Goal: Transaction & Acquisition: Purchase product/service

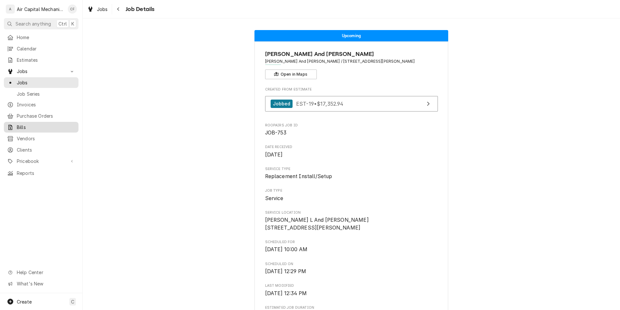
click at [60, 123] on div "Bills" at bounding box center [41, 127] width 72 height 8
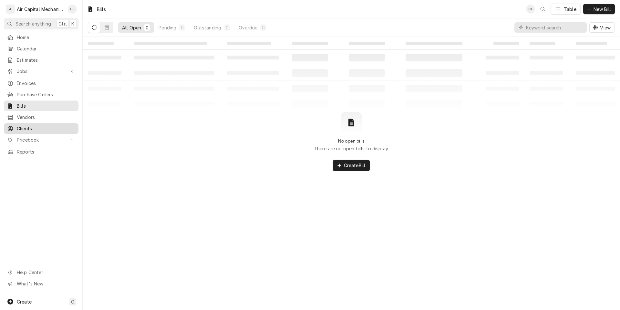
click at [33, 125] on span "Clients" at bounding box center [46, 128] width 58 height 7
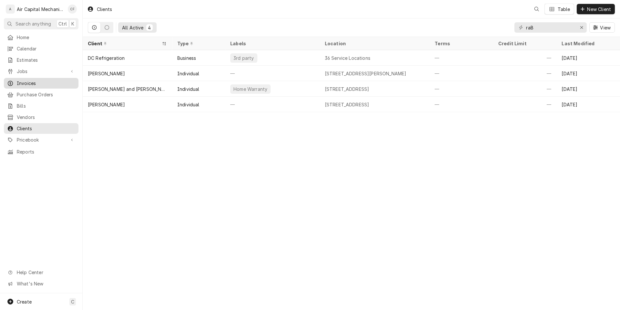
click at [44, 80] on span "Invoices" at bounding box center [46, 83] width 58 height 7
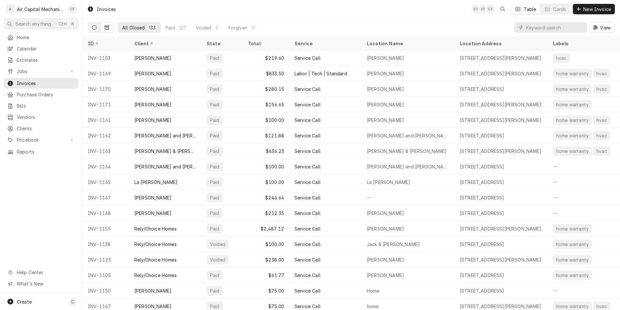
click at [92, 27] on icon "Dynamic Content Wrapper" at bounding box center [94, 27] width 5 height 5
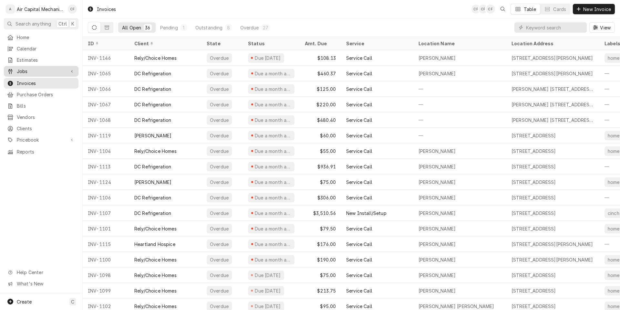
click at [59, 72] on span "Jobs" at bounding box center [41, 71] width 49 height 7
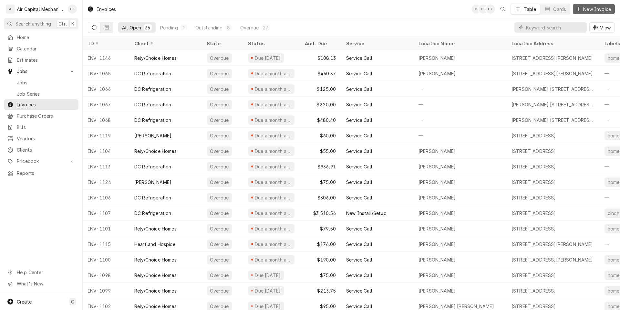
click at [607, 11] on span "New Invoice" at bounding box center [597, 9] width 30 height 7
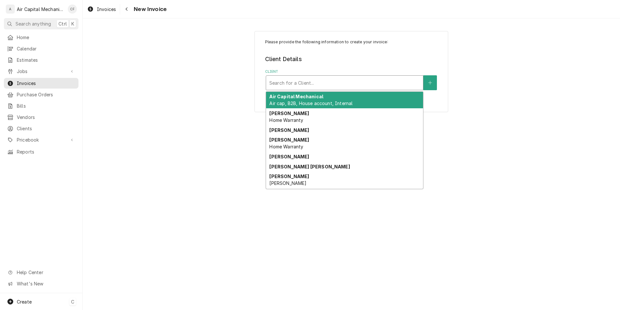
click at [303, 90] on div "Search for a Client..." at bounding box center [345, 82] width 158 height 15
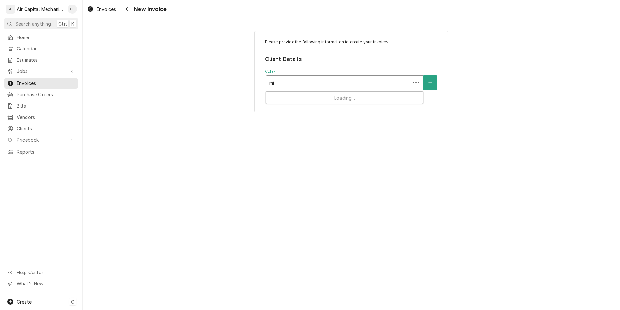
type input "m"
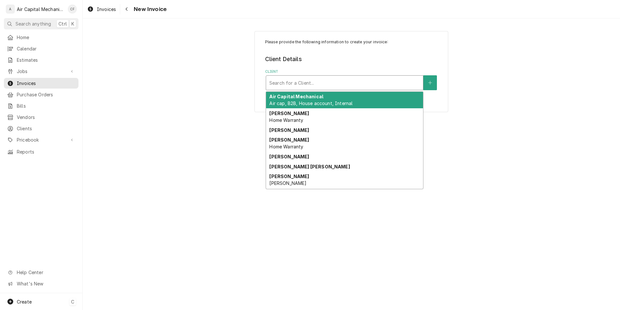
click at [308, 86] on div "Client" at bounding box center [344, 83] width 151 height 12
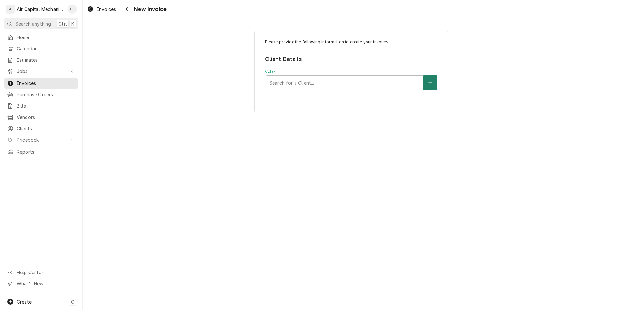
click at [428, 84] on icon "Create New Client" at bounding box center [430, 82] width 4 height 5
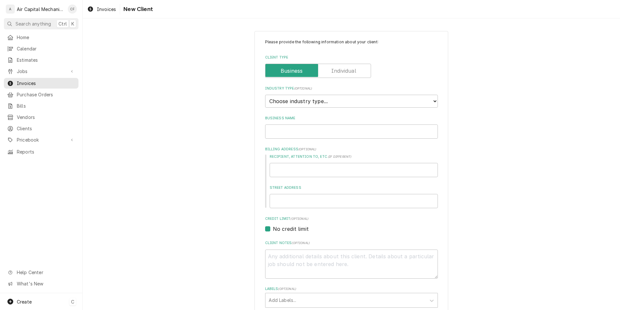
click at [343, 71] on label "Client Type" at bounding box center [318, 71] width 106 height 14
click at [343, 71] on input "Client Type" at bounding box center [318, 71] width 100 height 14
checkbox input "true"
type textarea "x"
select select "1"
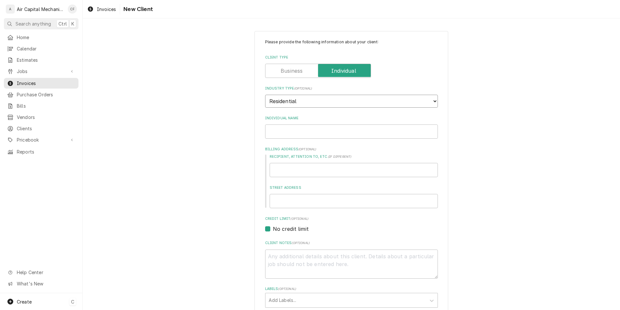
click at [265, 95] on select "Choose industry type... Residential Commercial Industrial Government" at bounding box center [351, 101] width 173 height 13
click at [319, 134] on input "Individual Name" at bounding box center [351, 131] width 173 height 14
type textarea "x"
type input "j"
type textarea "x"
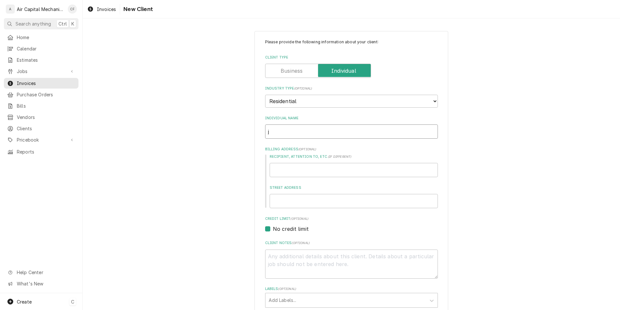
type input "je"
type textarea "x"
type input "jen"
type textarea "x"
type input "jenn"
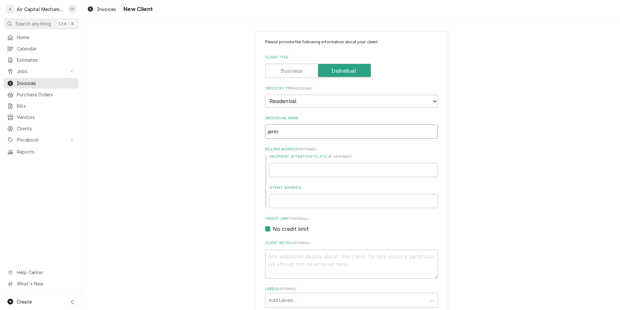
type textarea "x"
type input "jenni"
type textarea "x"
type input "jennif"
type textarea "x"
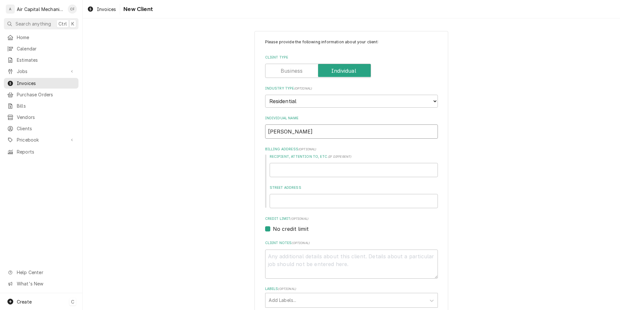
type input "jennife"
type textarea "x"
type input "jennifer"
type textarea "x"
type input "jennifer"
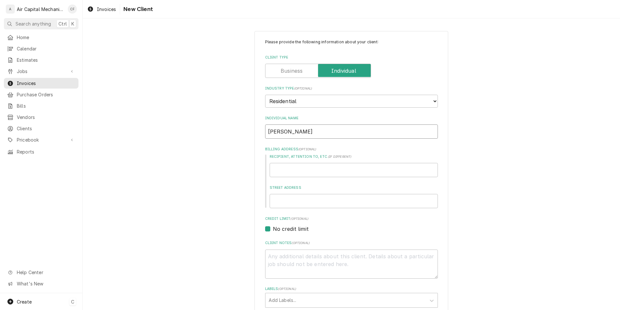
type textarea "x"
type input "jennifer"
type textarea "x"
type input "J"
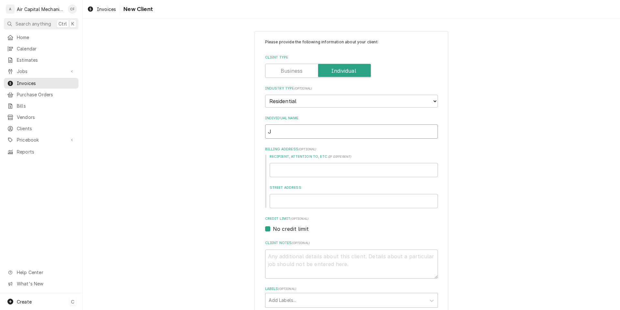
type textarea "x"
type input "M"
type textarea "x"
type input "Mi"
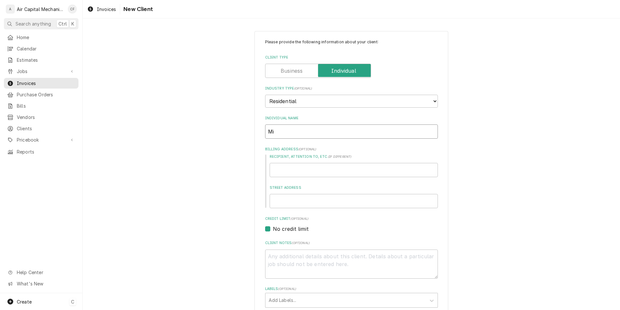
type textarea "x"
type input "Mic"
type textarea "x"
type input "Mich"
type textarea "x"
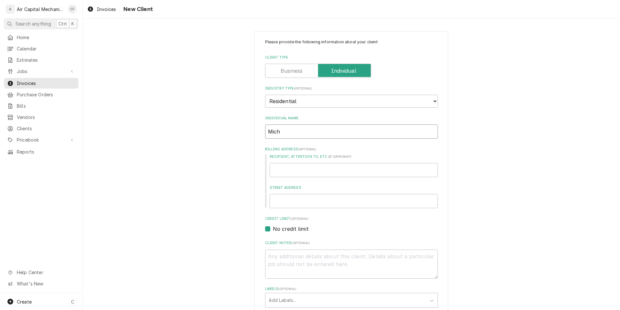
type input "Micha"
type textarea "x"
type input "Michae"
type textarea "x"
type input "Michael"
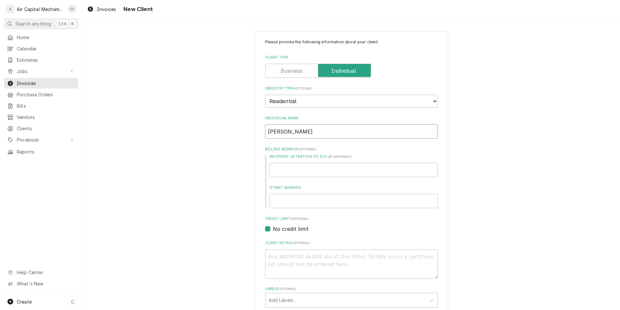
type textarea "x"
type input "Michael"
type textarea "x"
type input "Michael P"
type textarea "x"
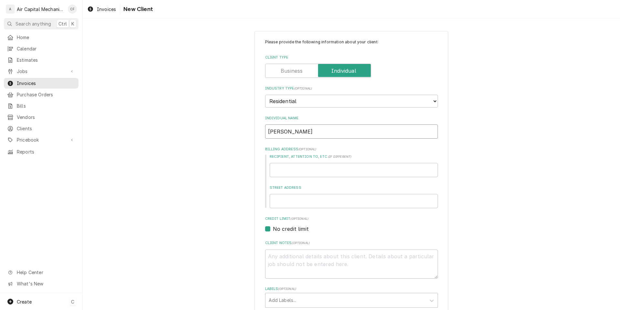
type input "Michael Pi"
type textarea "x"
type input "Michael P"
type textarea "x"
type input "Michael Pr"
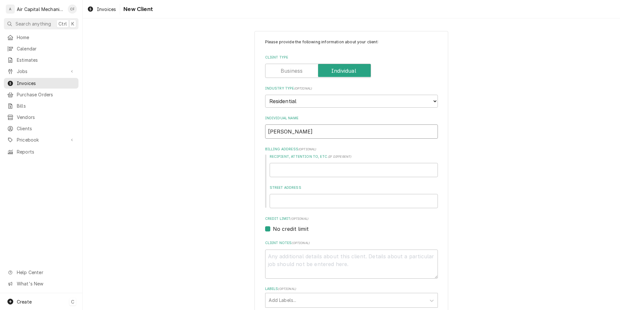
type textarea "x"
type input "Michael Pri"
type textarea "x"
type input "Michael Pric"
type textarea "x"
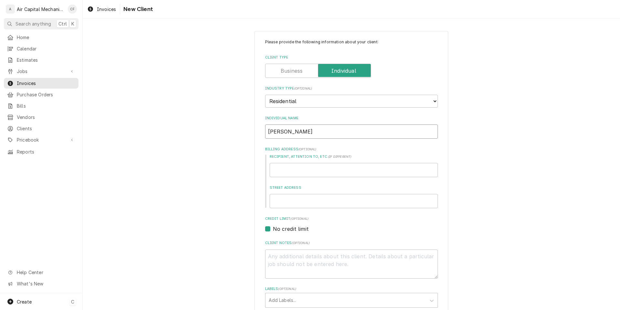
type input "Michael Prich"
type textarea "x"
type input "Michael Pricha"
type textarea "x"
type input "Michael Prichar"
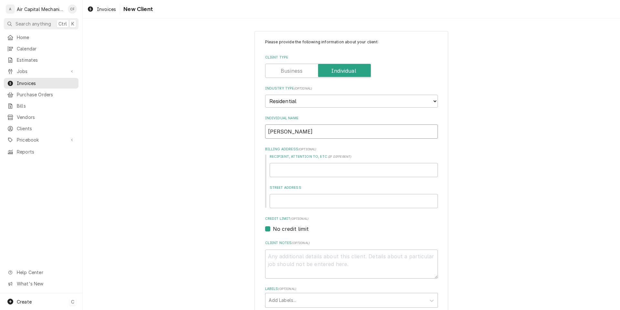
type textarea "x"
type input "[PERSON_NAME]"
type textarea "x"
type input "4"
type textarea "x"
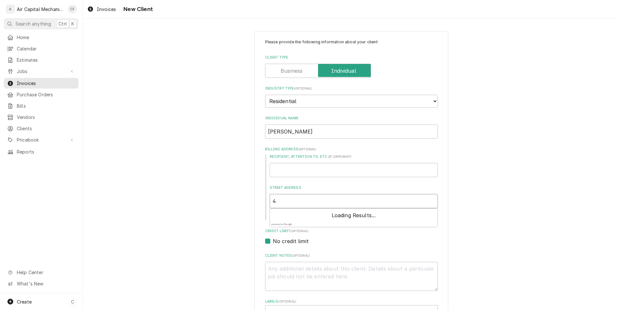
type input "43"
type textarea "x"
type input "430"
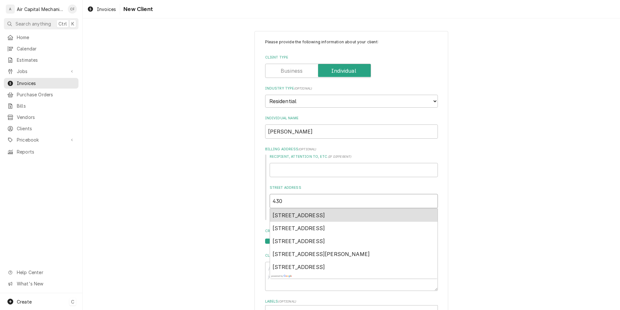
type textarea "x"
type input "430"
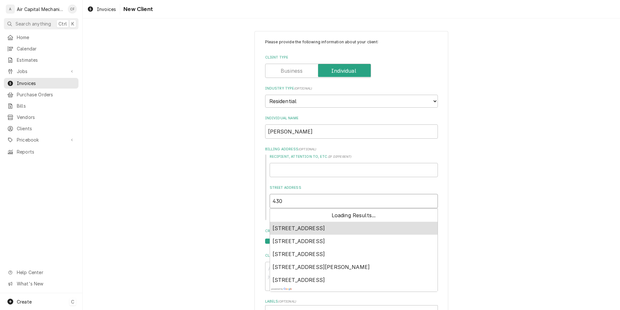
type textarea "x"
type input "430 w"
type textarea "x"
type input "430 w"
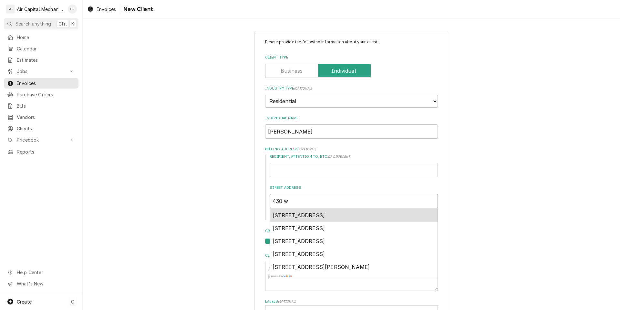
type textarea "x"
type input "430 w g"
type textarea "x"
type input "430 w ga"
type textarea "x"
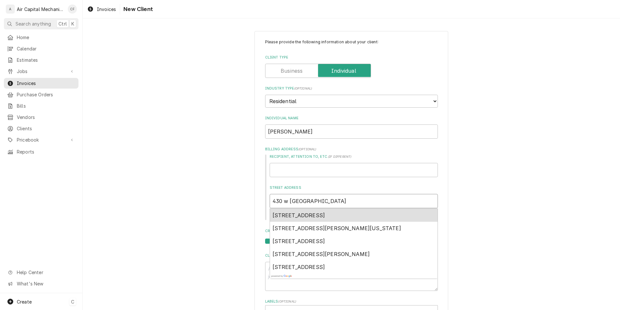
type input "430 w g"
type textarea "x"
type input "430 w"
type textarea "x"
type input "430 w h"
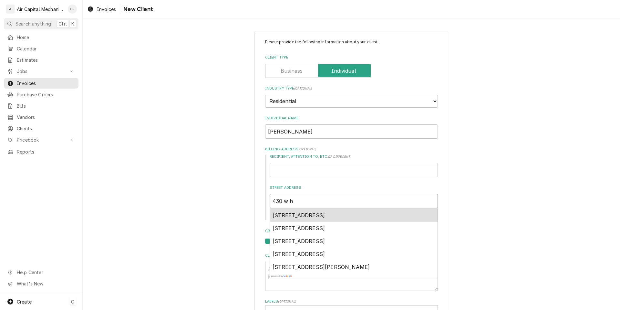
type textarea "x"
type input "430 w ha"
type textarea "x"
type input "430 w haz"
click at [303, 213] on span "430 West Hazel Court, Wichita, KS, USA" at bounding box center [322, 215] width 98 height 6
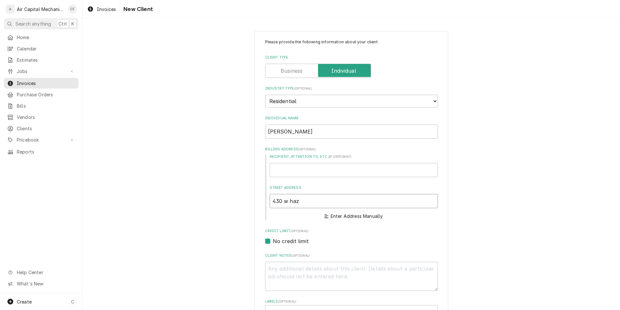
type textarea "x"
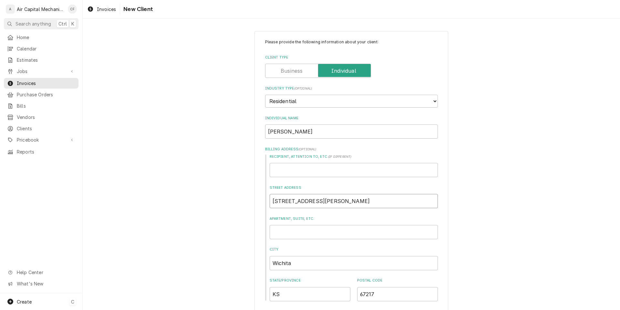
type input "430 W Hazel Ct"
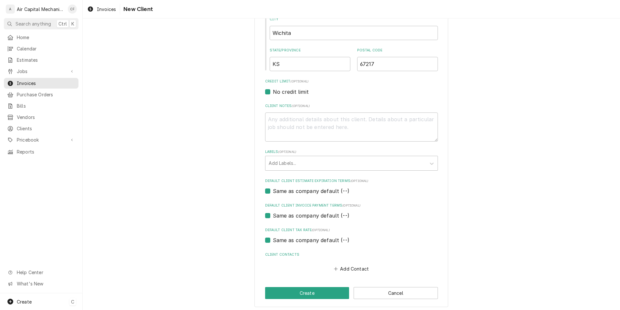
scroll to position [233, 0]
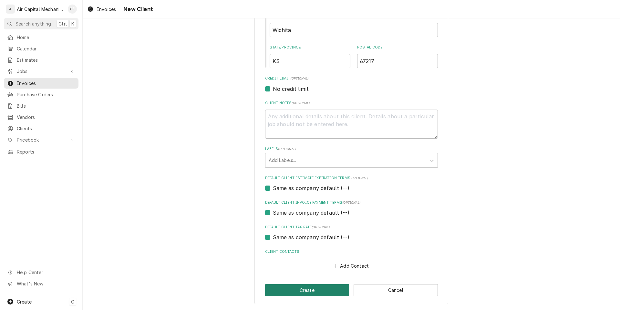
click at [321, 290] on button "Create" at bounding box center [307, 290] width 84 height 12
type textarea "x"
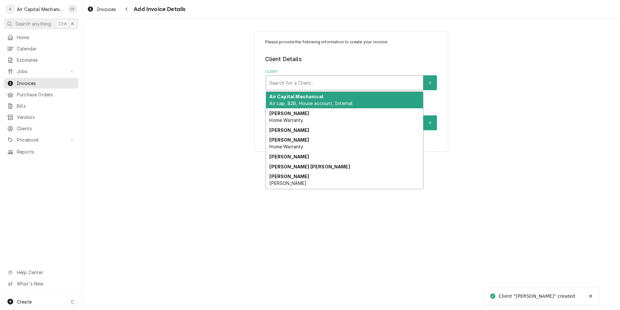
click at [318, 88] on div "Client" at bounding box center [344, 83] width 151 height 12
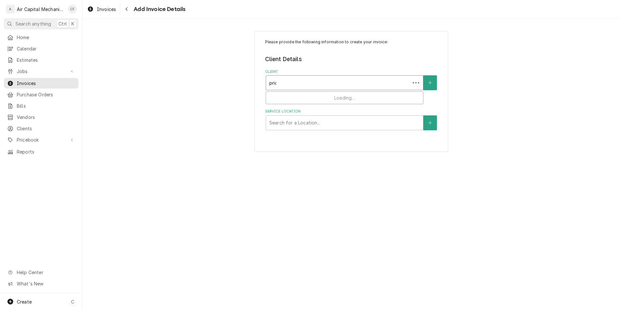
type input "prich"
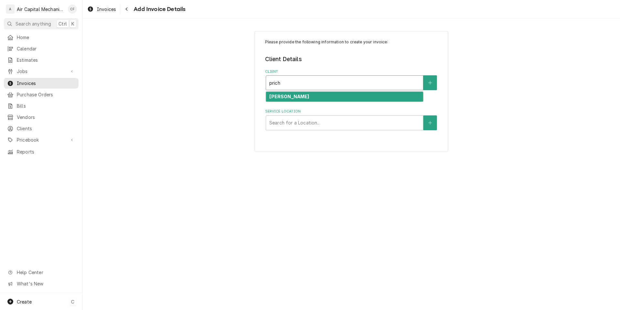
click at [313, 92] on div "[PERSON_NAME]" at bounding box center [344, 97] width 157 height 10
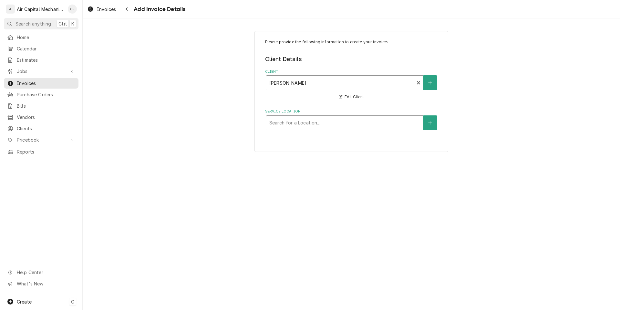
click at [308, 118] on div "Service Location" at bounding box center [344, 123] width 151 height 12
click at [427, 123] on button "Service Location" at bounding box center [430, 122] width 14 height 15
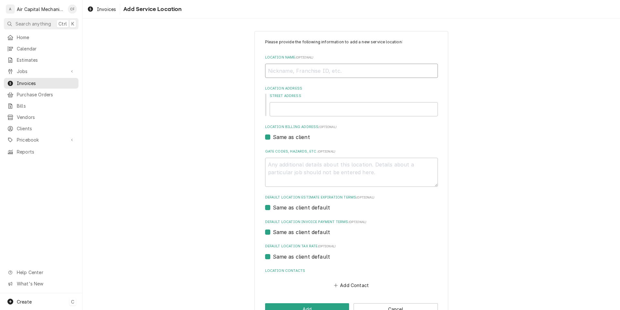
click at [294, 67] on input "Location Name ( optional )" at bounding box center [351, 71] width 173 height 14
type textarea "x"
type input "4"
type textarea "x"
type input "41"
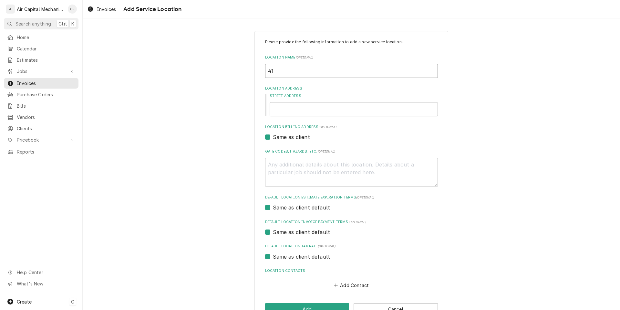
type textarea "x"
type input "410"
type textarea "x"
type input "410"
type textarea "x"
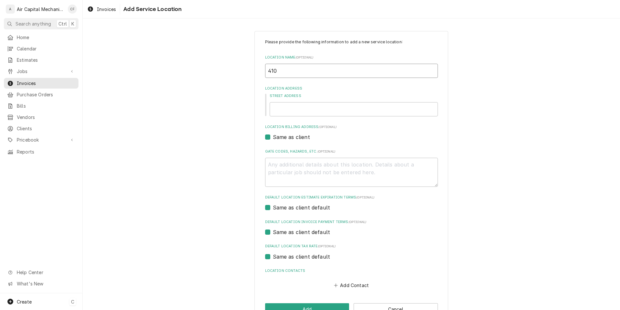
type input "410"
type textarea "x"
type input "41"
type textarea "x"
type input "4"
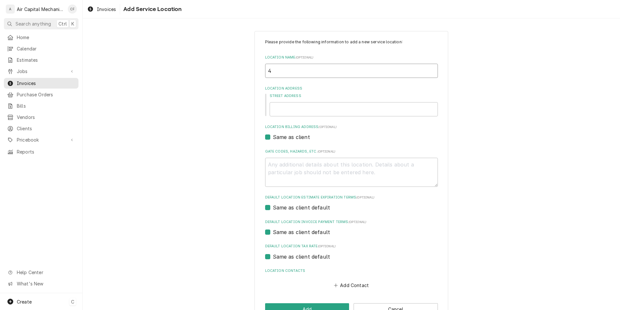
type textarea "x"
type input "h"
type textarea "x"
type input "ha"
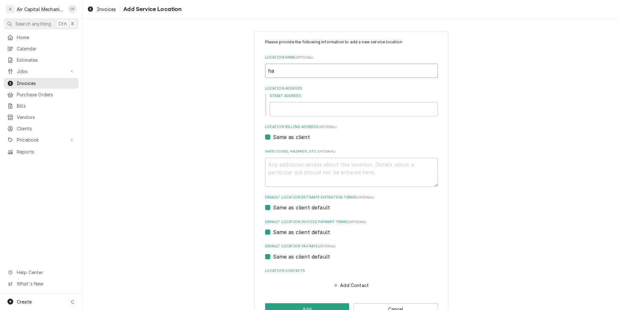
type textarea "x"
type input "haz"
type textarea "x"
type input "haze"
type textarea "x"
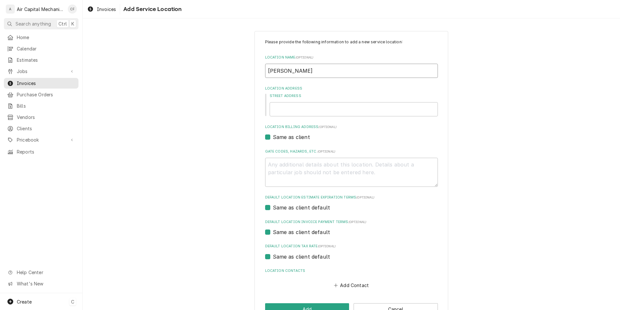
type input "hazel"
type textarea "x"
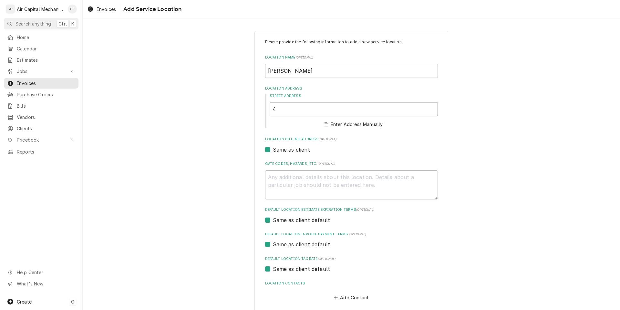
type input "41"
type textarea "x"
type input "410"
type textarea "x"
type input "41"
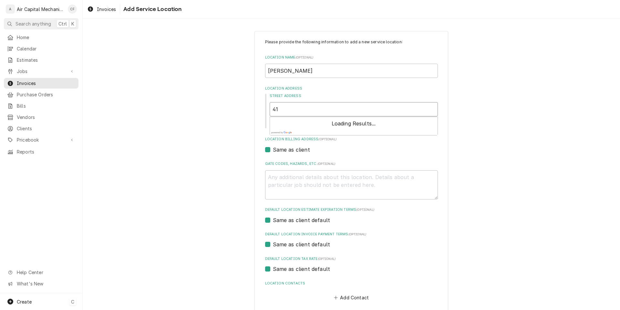
type textarea "x"
type input "4"
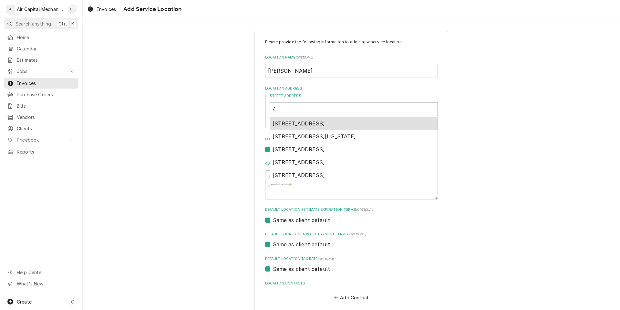
type textarea "x"
type input "43"
type textarea "x"
type input "430"
type textarea "x"
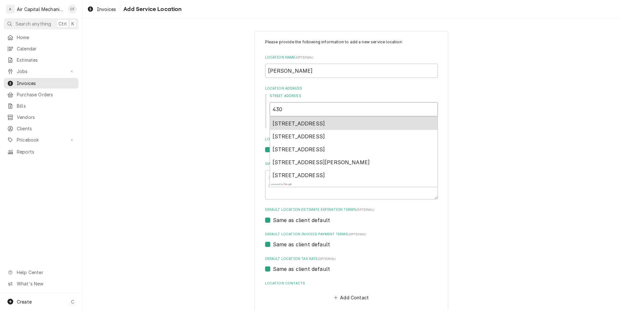
type input "430"
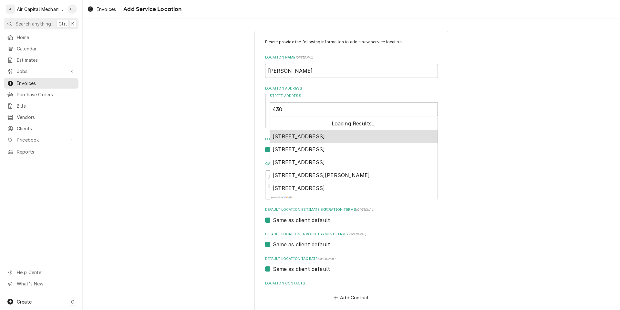
type textarea "x"
type input "430 w"
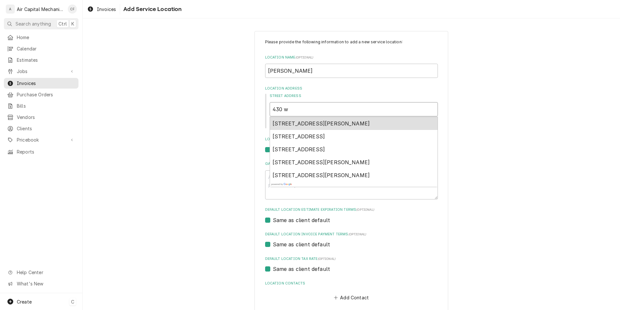
type textarea "x"
type input "430 w"
type textarea "x"
type input "430 w a"
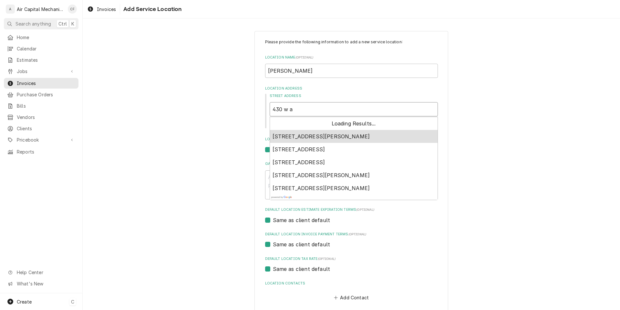
type textarea "x"
type input "430 w"
type textarea "x"
type input "430 w h"
type textarea "x"
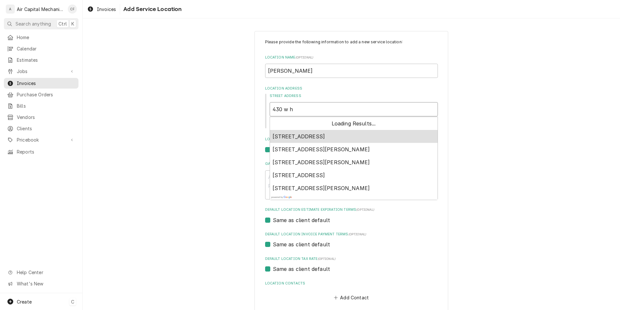
type input "430 w ha"
type textarea "x"
type input "430 w haz"
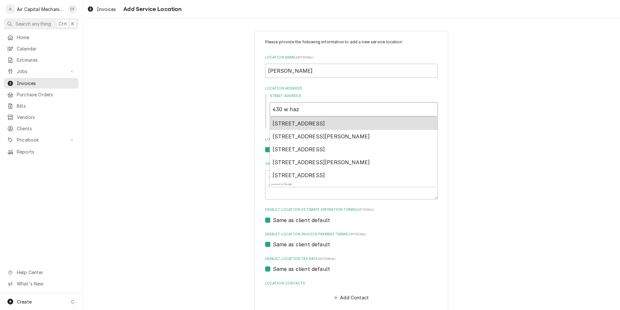
type textarea "x"
type input "430 w haze"
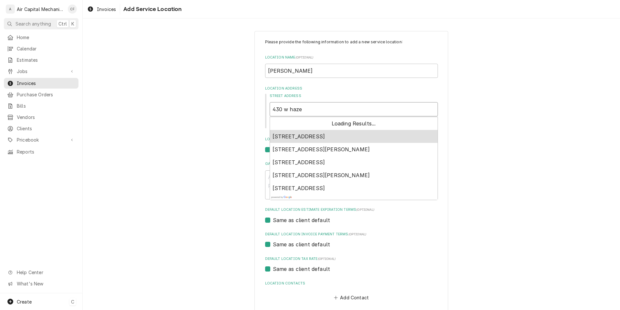
type textarea "x"
type input "430 w hazel"
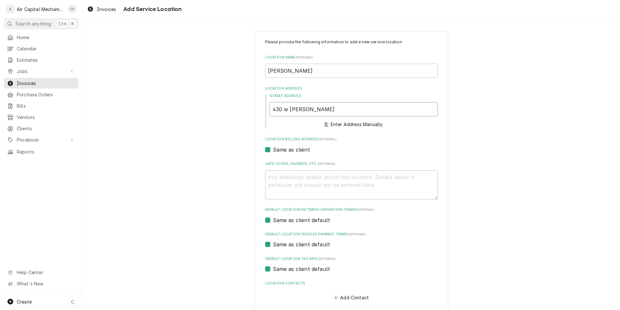
type textarea "x"
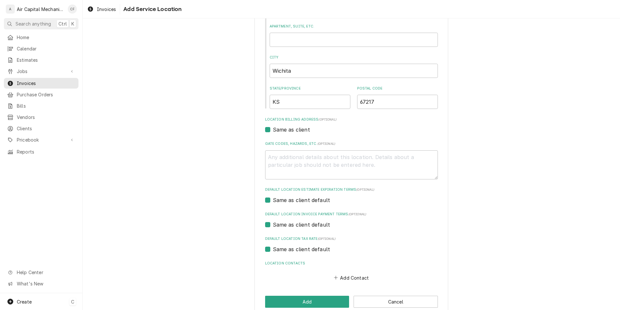
scroll to position [112, 0]
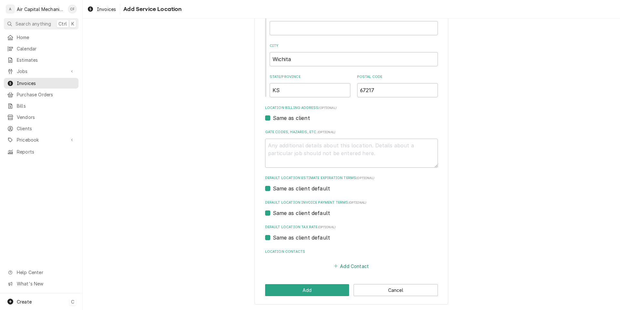
type input "430 W Hazel Ct"
click at [350, 265] on button "Add Contact" at bounding box center [351, 265] width 37 height 9
type textarea "x"
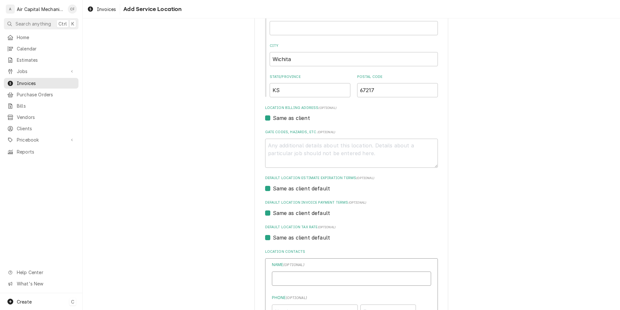
click at [345, 277] on input "Location Name ( optional )" at bounding box center [351, 278] width 159 height 14
type input "michael prichard"
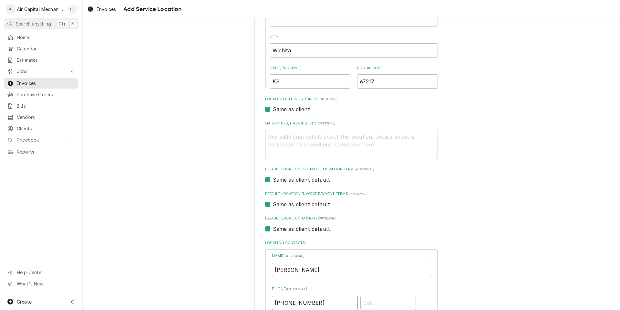
type input "(316) 680-3324"
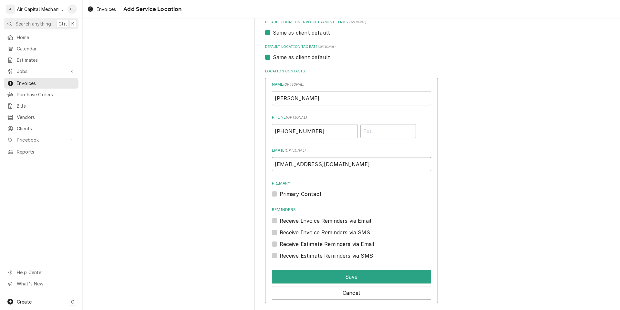
type input "mikeshunny69@yahoo.com"
click at [344, 277] on button "Save" at bounding box center [351, 277] width 159 height 14
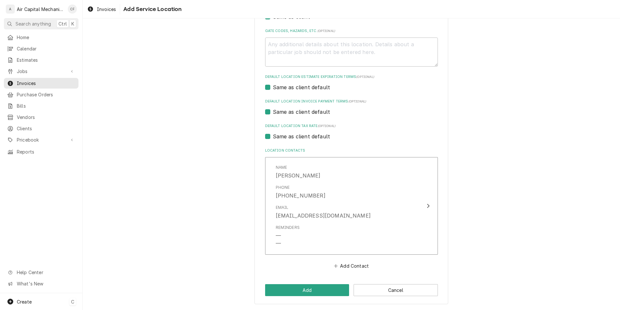
scroll to position [213, 0]
click at [307, 288] on button "Add" at bounding box center [307, 290] width 84 height 12
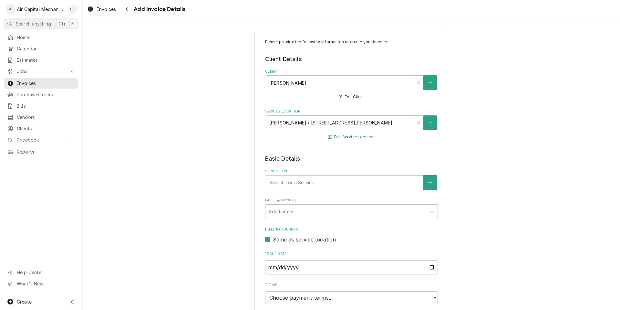
click at [347, 138] on button "Edit Service Location" at bounding box center [351, 137] width 49 height 8
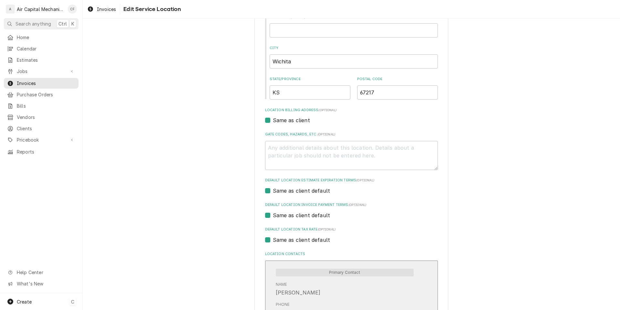
scroll to position [227, 0]
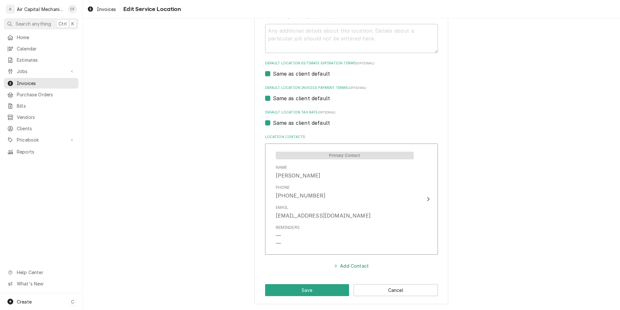
click at [351, 269] on button "Add Contact" at bounding box center [351, 265] width 37 height 9
type textarea "x"
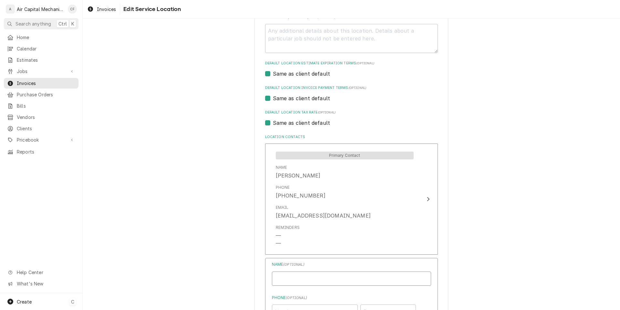
click at [337, 276] on input "Location Name ( optional )" at bounding box center [351, 278] width 159 height 14
type input "jennifer prichard"
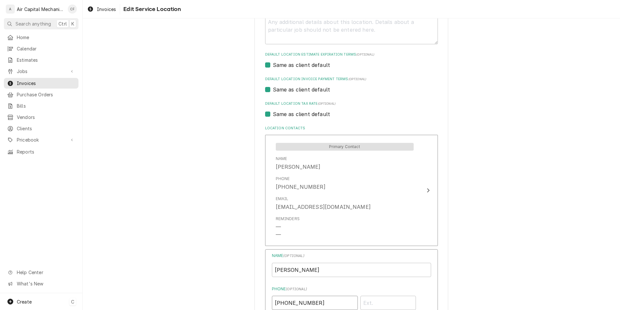
type input "(316) 640-7096"
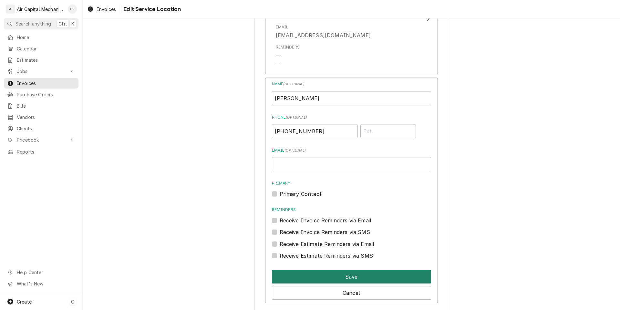
click at [337, 276] on button "Save" at bounding box center [351, 277] width 159 height 14
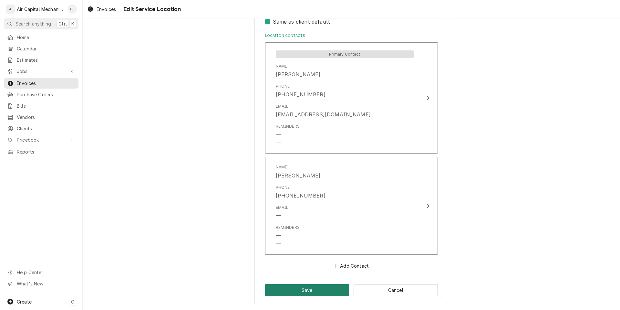
click at [318, 289] on button "Save" at bounding box center [307, 290] width 84 height 12
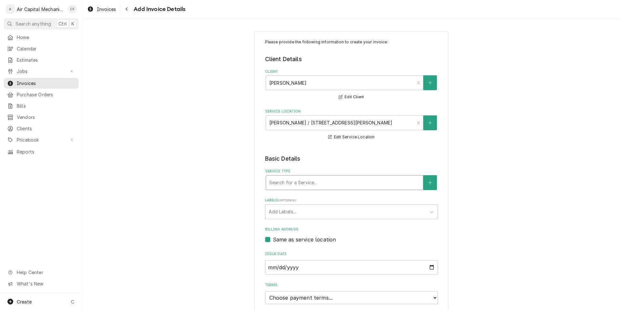
click at [346, 186] on div "Service Type" at bounding box center [344, 183] width 151 height 12
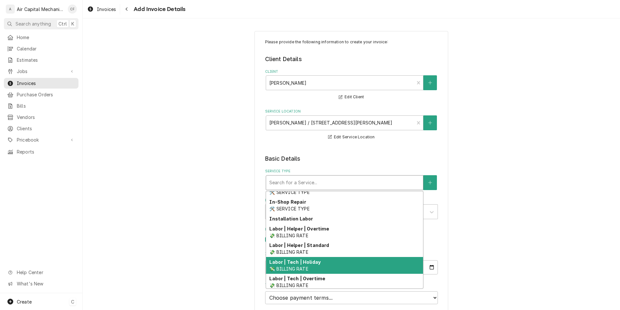
scroll to position [183, 0]
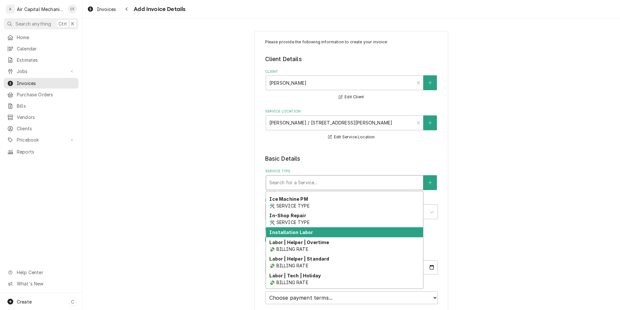
click at [322, 236] on div "Installation Labor" at bounding box center [344, 232] width 157 height 10
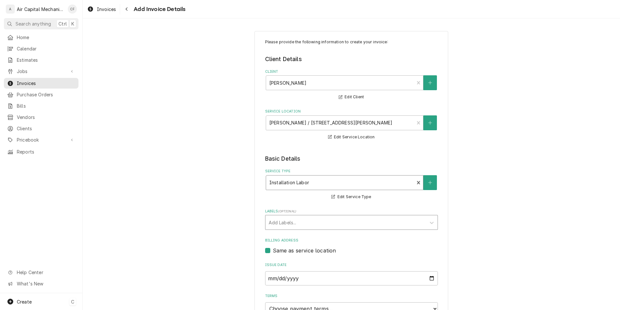
click at [329, 223] on div "Labels" at bounding box center [346, 222] width 154 height 12
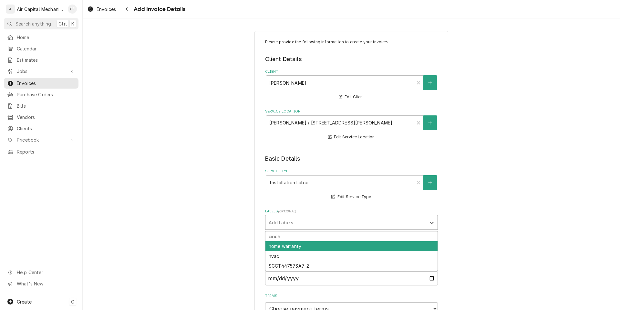
click at [333, 243] on div "home warranty" at bounding box center [351, 246] width 172 height 10
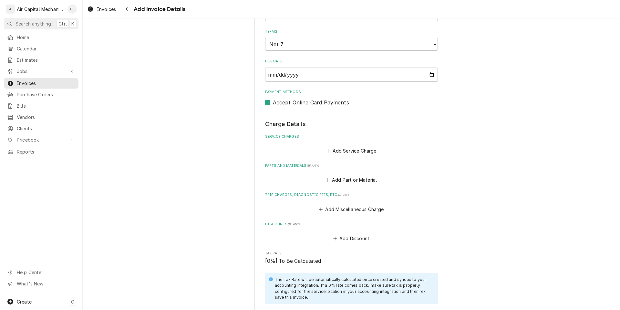
scroll to position [259, 0]
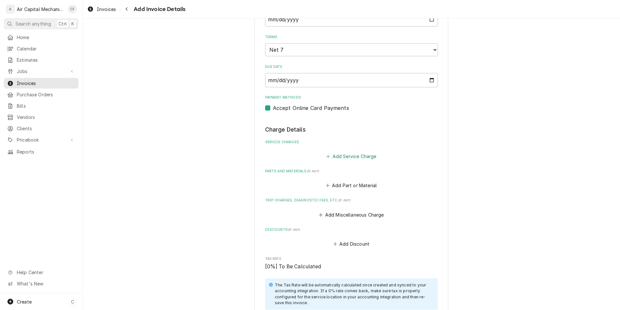
click at [351, 157] on button "Add Service Charge" at bounding box center [351, 156] width 52 height 9
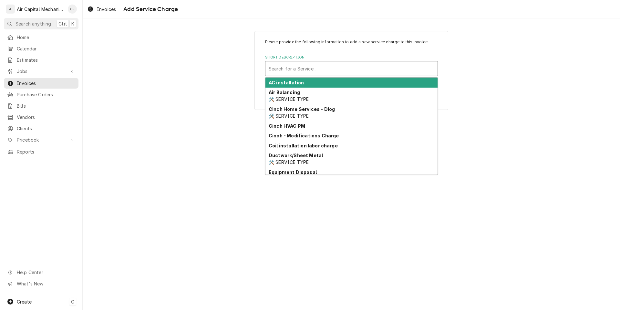
click at [327, 72] on div "Short Description" at bounding box center [352, 69] width 166 height 12
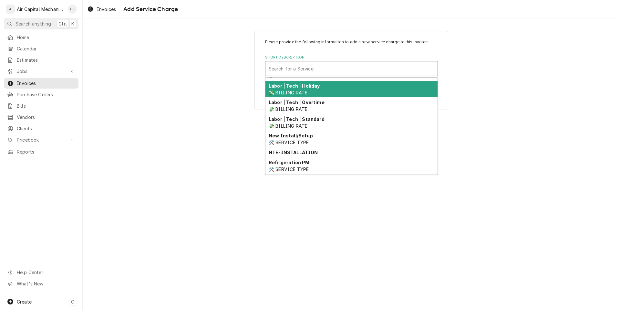
scroll to position [265, 0]
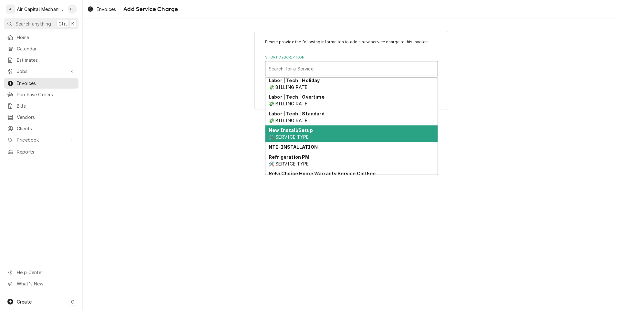
click at [391, 133] on div "New Install/Setup 🛠️ SERVICE TYPE" at bounding box center [351, 133] width 172 height 17
type textarea "x"
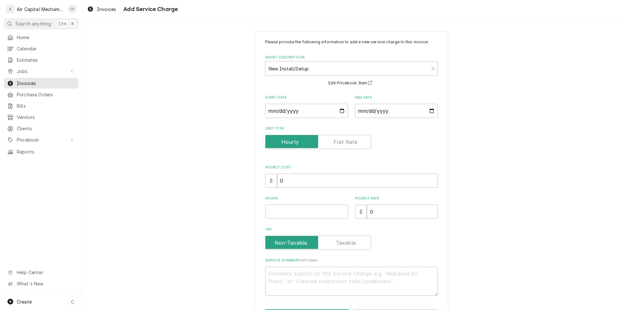
click at [306, 120] on div "Please provide the following information to add a new service charge to this in…" at bounding box center [351, 167] width 173 height 256
click at [312, 112] on input "Start Date" at bounding box center [306, 111] width 83 height 14
click at [352, 144] on label "Unit Type" at bounding box center [318, 142] width 106 height 14
click at [352, 144] on input "Unit Type" at bounding box center [318, 142] width 100 height 14
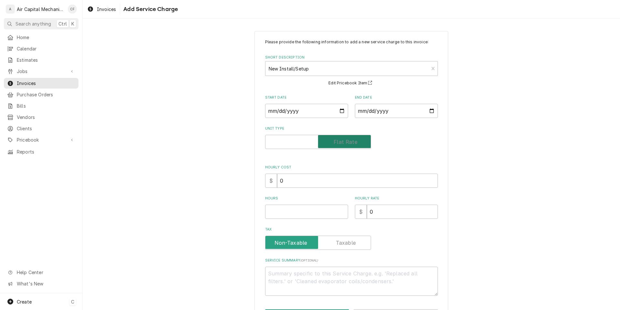
checkbox input "true"
type textarea "x"
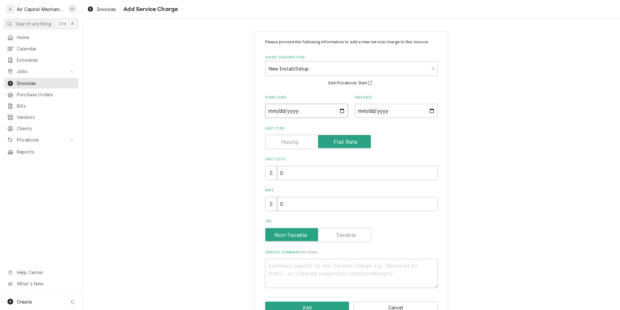
click at [270, 113] on input "Start Date" at bounding box center [306, 111] width 83 height 14
type input "0002-09-23"
type textarea "x"
type input "0020-09-23"
type textarea "x"
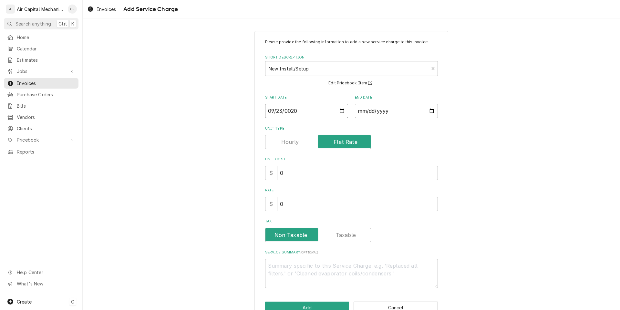
type input "0202-09-23"
type textarea "x"
type input "2025-09-23"
type textarea "x"
type input "0002-09-25"
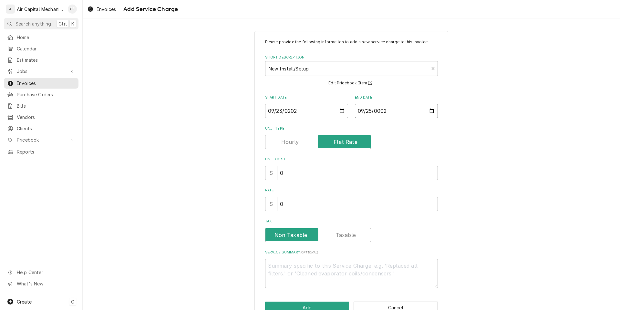
type textarea "x"
type input "0020-09-25"
type textarea "x"
type input "0202-09-25"
type textarea "x"
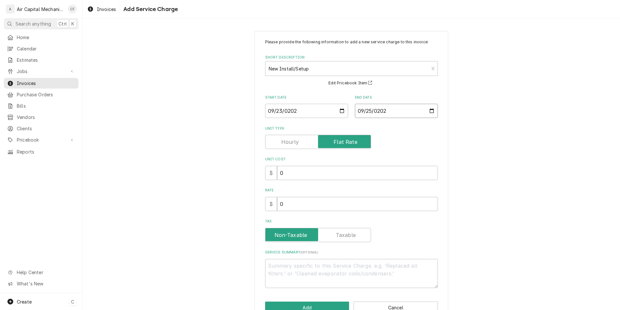
type input "2025-09-25"
type textarea "x"
type input "1"
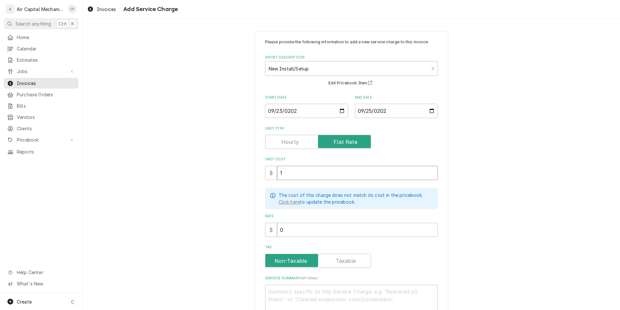
type textarea "x"
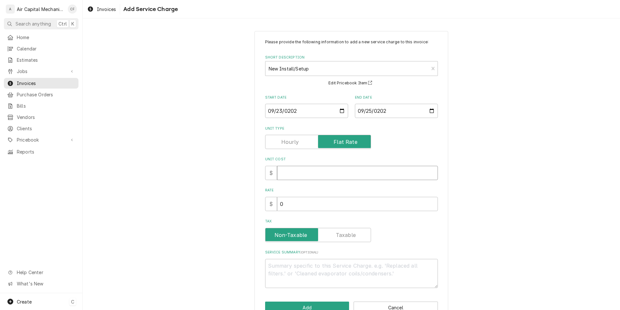
type textarea "x"
type input "1"
type textarea "x"
type input "10"
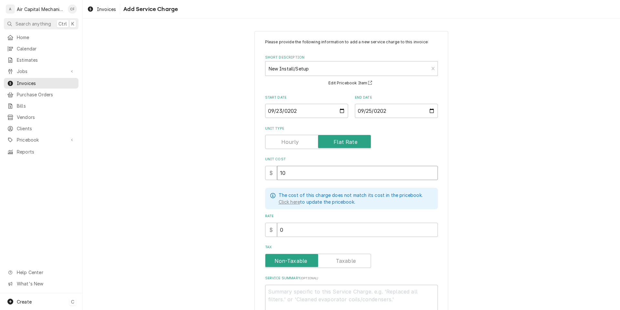
type textarea "x"
type input "100"
type textarea "x"
type input "1"
type textarea "x"
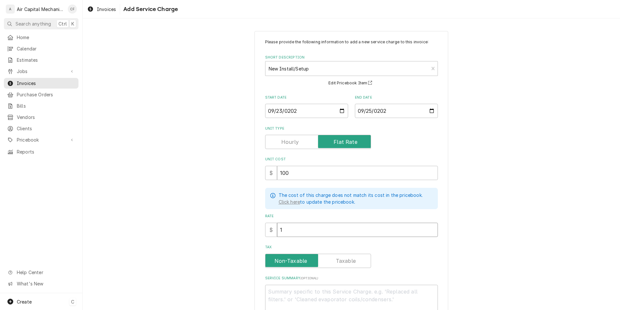
type input "14"
click at [314, 223] on input "142" at bounding box center [357, 230] width 161 height 14
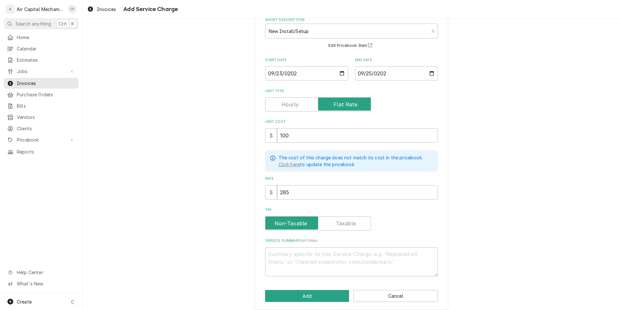
scroll to position [43, 0]
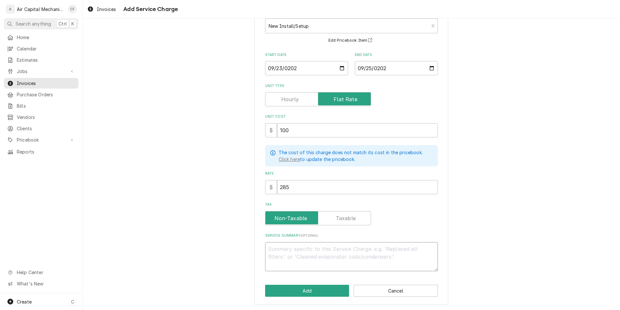
click at [331, 261] on textarea "Service Summary ( optional )" at bounding box center [351, 256] width 173 height 29
click at [278, 247] on textarea "noncovered installation labor" at bounding box center [351, 256] width 173 height 29
click at [276, 248] on textarea "noncovered installation labor" at bounding box center [351, 256] width 173 height 29
click at [302, 287] on button "Add" at bounding box center [307, 291] width 84 height 12
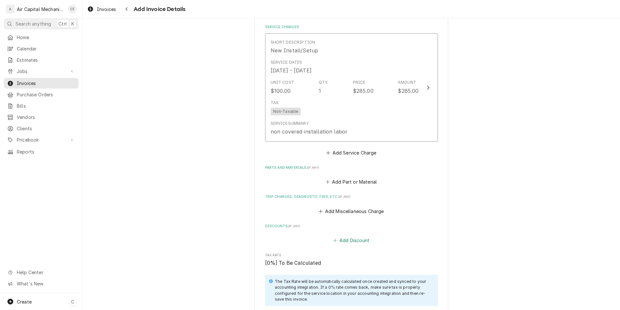
scroll to position [378, 0]
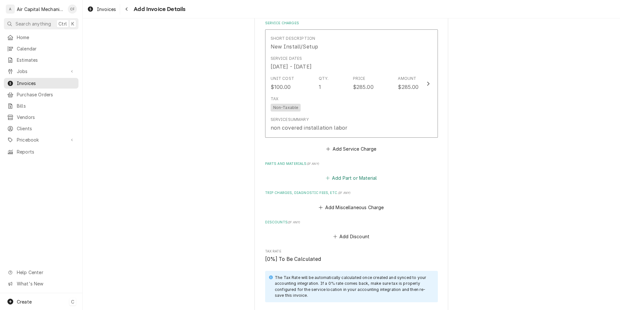
click at [345, 176] on button "Add Part or Material" at bounding box center [351, 177] width 53 height 9
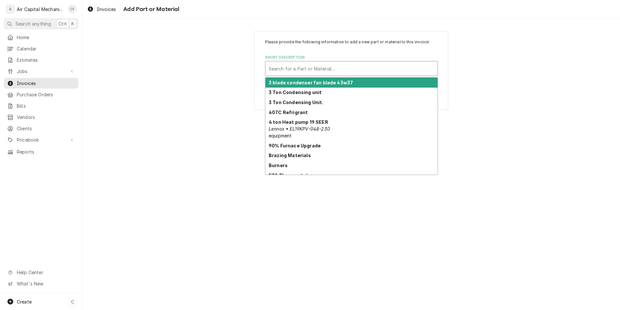
click at [355, 69] on div "Short Description" at bounding box center [352, 69] width 166 height 12
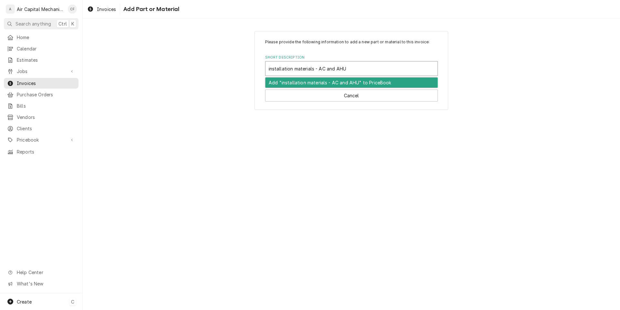
click at [344, 82] on div "Add "installation materials - AC and AHU" to PriceBook" at bounding box center [351, 83] width 172 height 10
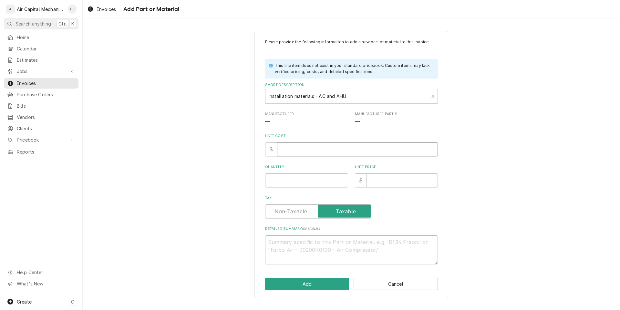
click at [331, 150] on input "Unit Cost" at bounding box center [357, 149] width 161 height 14
click at [324, 181] on input "Quantity" at bounding box center [306, 180] width 83 height 14
click at [408, 173] on input "Unit Price" at bounding box center [402, 180] width 71 height 14
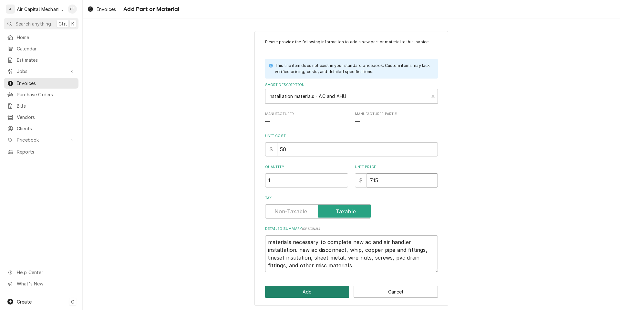
drag, startPoint x: 408, startPoint y: 173, endPoint x: 304, endPoint y: 289, distance: 154.8
click at [304, 289] on div "Please provide the following information to add a new part or material to this …" at bounding box center [352, 168] width 194 height 275
click at [304, 289] on button "Add" at bounding box center [307, 292] width 84 height 12
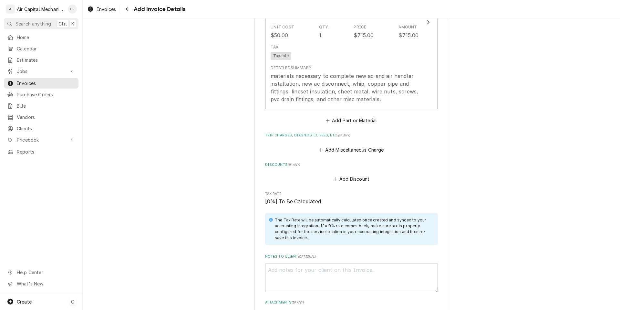
scroll to position [654, 0]
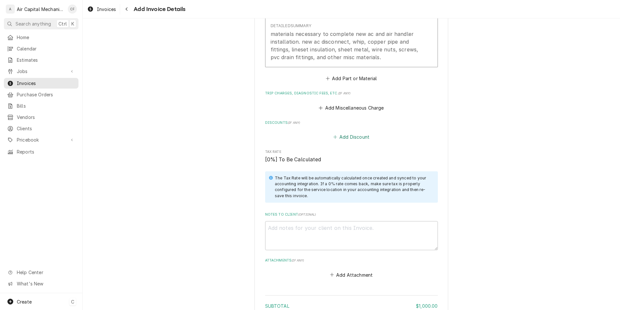
click at [350, 138] on button "Add Discount" at bounding box center [351, 136] width 38 height 9
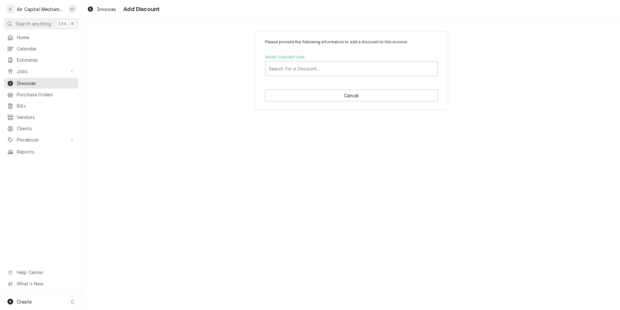
click at [370, 79] on div "Please provide the following information to add a discount to this invoice: Sho…" at bounding box center [352, 70] width 194 height 79
click at [369, 90] on button "Cancel" at bounding box center [351, 95] width 173 height 12
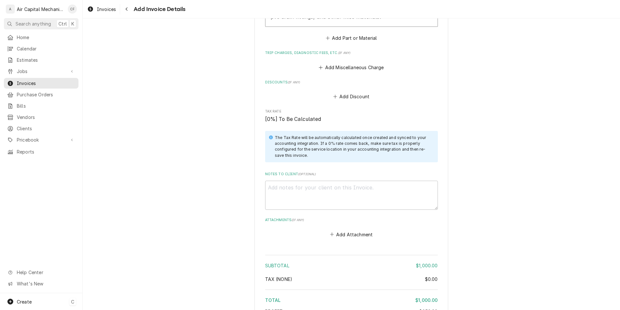
scroll to position [713, 0]
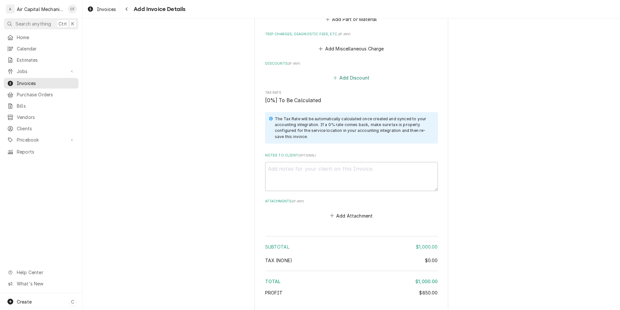
click at [354, 80] on button "Add Discount" at bounding box center [351, 77] width 38 height 9
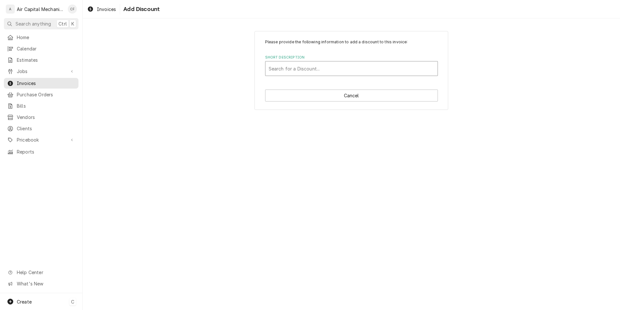
click at [332, 71] on div "Short Description" at bounding box center [352, 69] width 166 height 12
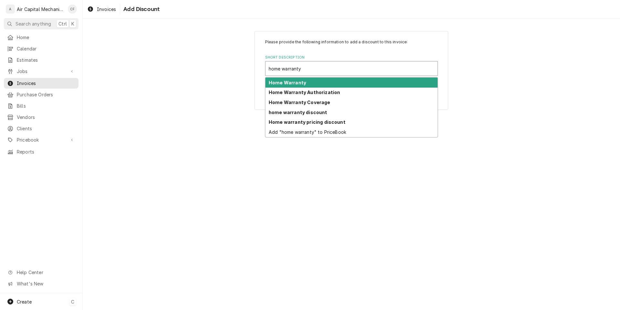
click at [332, 83] on div "Home Warranty" at bounding box center [351, 83] width 172 height 10
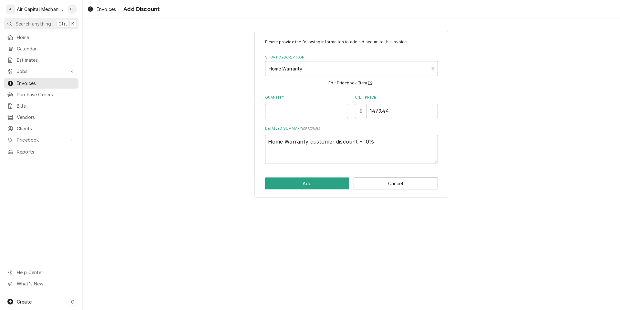
click at [319, 98] on label "Quantity" at bounding box center [306, 97] width 83 height 5
click at [319, 104] on input "Quantity" at bounding box center [306, 111] width 83 height 14
click at [319, 110] on input "Quantity" at bounding box center [306, 111] width 83 height 14
click at [323, 146] on textarea "Home Warranty customer discount - 10%" at bounding box center [351, 149] width 173 height 29
click at [334, 155] on textarea "Home Warranty customer discount - 10%" at bounding box center [351, 149] width 173 height 29
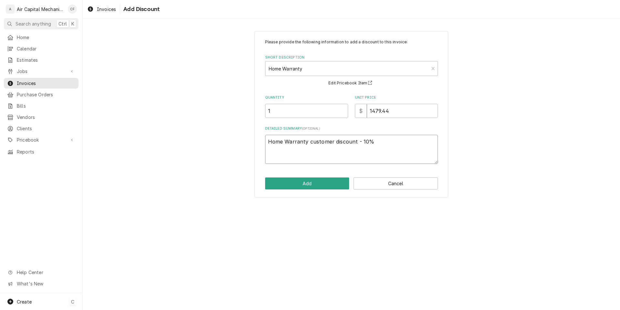
click at [334, 155] on textarea "Home Warranty customer discount - 10%" at bounding box center [351, 149] width 173 height 29
click at [407, 149] on textarea "Home Warranty customer discount - 10%" at bounding box center [351, 149] width 173 height 29
drag, startPoint x: 411, startPoint y: 113, endPoint x: 323, endPoint y: 110, distance: 87.9
click at [323, 110] on div "Quantity 1 Unit Price $ 1479.44" at bounding box center [351, 106] width 173 height 23
drag, startPoint x: 373, startPoint y: 147, endPoint x: 224, endPoint y: 139, distance: 150.1
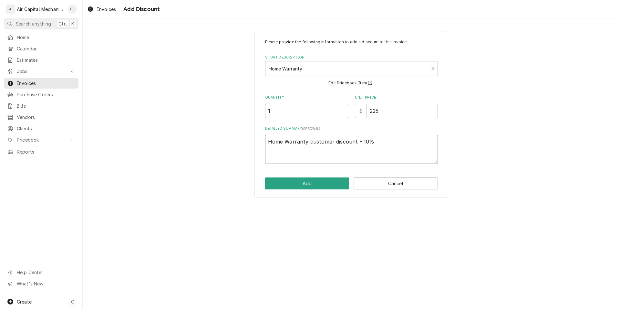
click at [224, 139] on div "Please provide the following information to add a discount to this invoice: Sho…" at bounding box center [351, 114] width 537 height 178
click at [317, 192] on div "Please provide the following information to add a discount to this invoice: Sho…" at bounding box center [352, 114] width 194 height 167
click at [322, 184] on button "Add" at bounding box center [307, 183] width 84 height 12
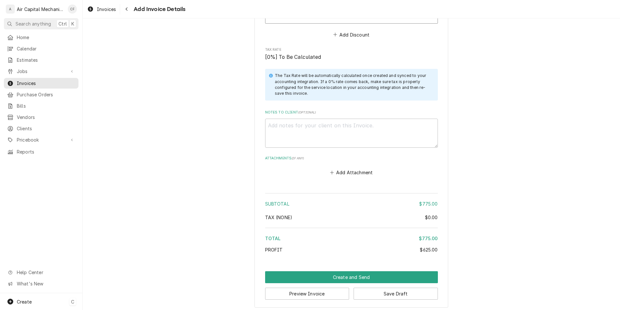
scroll to position [830, 0]
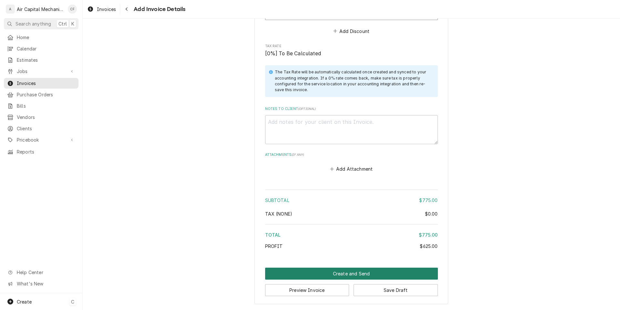
click at [353, 278] on button "Create and Send" at bounding box center [351, 273] width 173 height 12
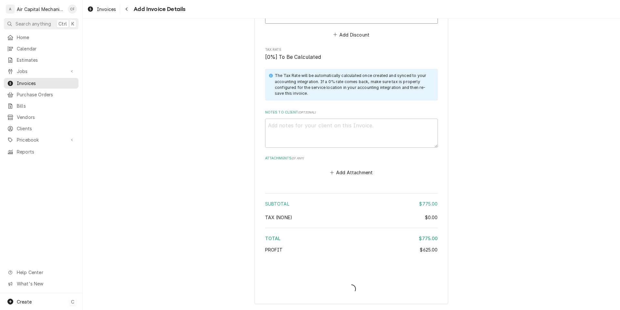
scroll to position [827, 0]
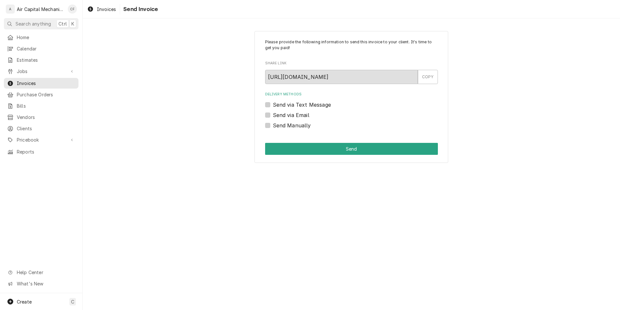
click at [293, 105] on label "Send via Text Message" at bounding box center [302, 105] width 58 height 8
click at [293, 105] on input "Send via Text Message" at bounding box center [359, 108] width 173 height 14
checkbox input "true"
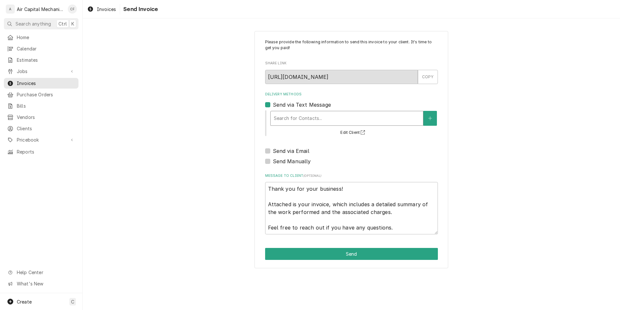
click at [337, 118] on div "Delivery Methods" at bounding box center [347, 118] width 146 height 12
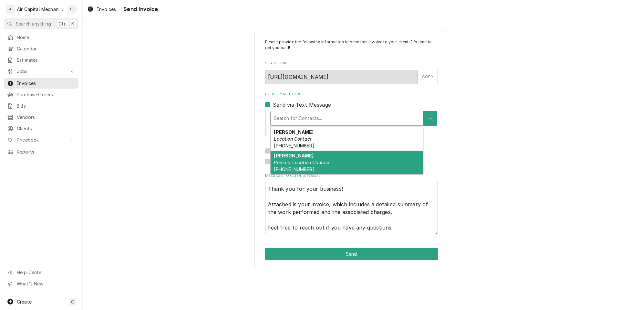
click at [335, 164] on div "michael prichard Primary Location Contact (316) 680-3324" at bounding box center [347, 163] width 152 height 24
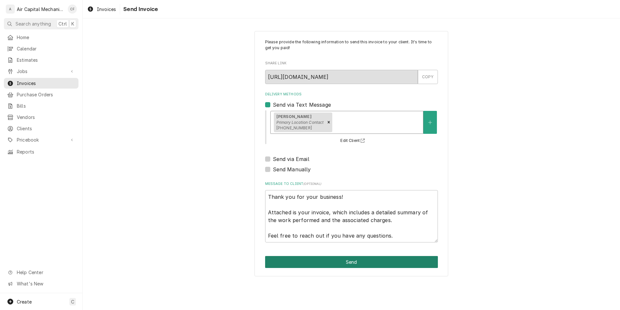
click at [344, 264] on button "Send" at bounding box center [351, 262] width 173 height 12
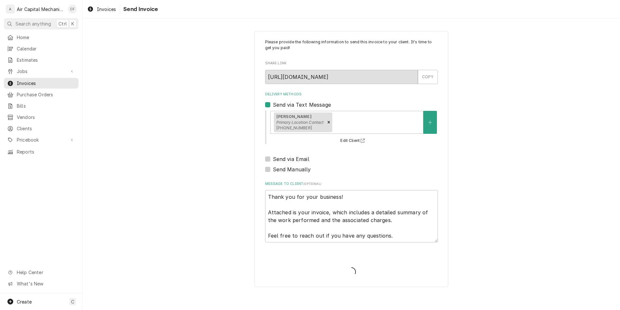
type textarea "x"
